Goal: Check status: Check status

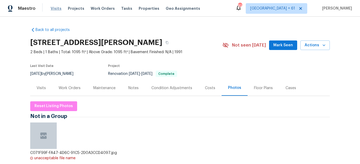
click at [55, 10] on span "Visits" at bounding box center [56, 8] width 11 height 5
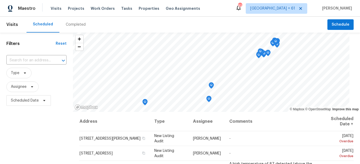
click at [76, 30] on div "Completed" at bounding box center [75, 25] width 33 height 16
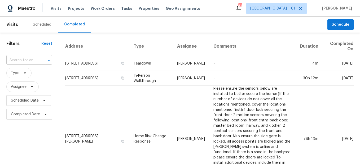
click at [38, 63] on div at bounding box center [45, 60] width 14 height 7
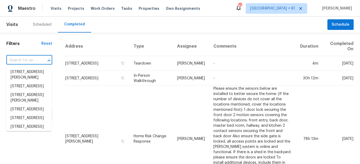
paste input "[STREET_ADDRESS]"
type input "[STREET_ADDRESS]"
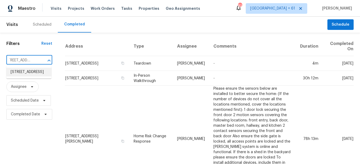
click at [42, 74] on li "[STREET_ADDRESS]" at bounding box center [28, 72] width 45 height 9
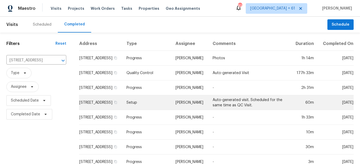
scroll to position [108, 0]
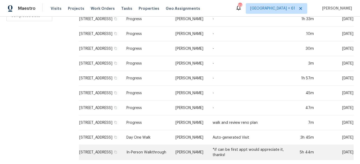
click at [146, 146] on td "In-Person Walkthrough" at bounding box center [146, 152] width 49 height 15
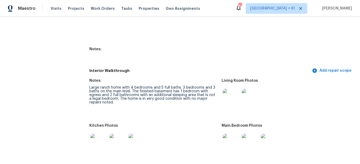
scroll to position [660, 0]
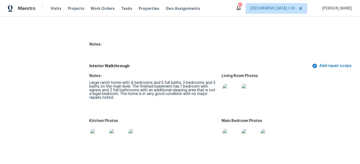
click at [228, 86] on img at bounding box center [231, 92] width 17 height 17
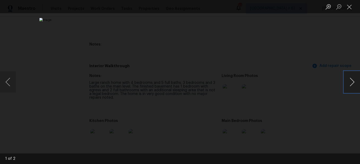
click at [353, 83] on button "Next image" at bounding box center [352, 82] width 16 height 21
click at [350, 7] on button "Close lightbox" at bounding box center [349, 6] width 11 height 9
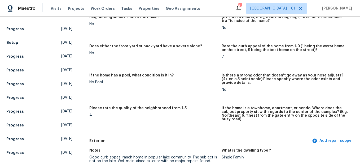
scroll to position [0, 0]
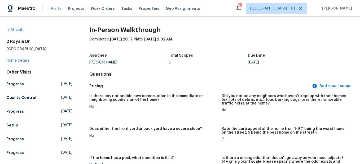
click at [54, 9] on span "Visits" at bounding box center [56, 8] width 11 height 5
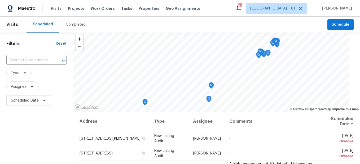
click at [68, 24] on div "Completed" at bounding box center [76, 24] width 20 height 5
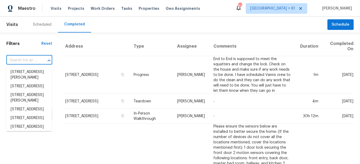
click at [34, 60] on input "text" at bounding box center [21, 60] width 31 height 8
paste input "[STREET_ADDRESS]"
type input "[STREET_ADDRESS]"
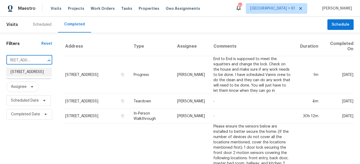
click at [32, 76] on li "[STREET_ADDRESS]" at bounding box center [28, 72] width 45 height 9
